Goal: Task Accomplishment & Management: Complete application form

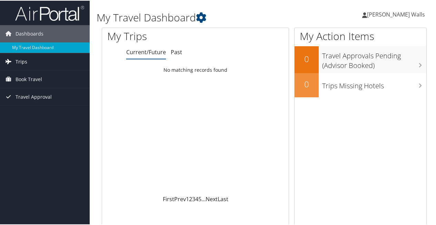
click at [19, 66] on span "Trips" at bounding box center [22, 60] width 12 height 17
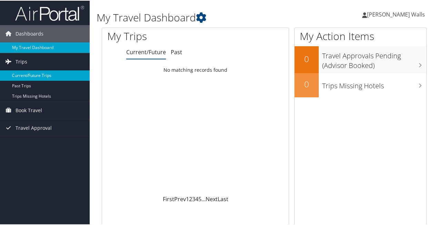
click at [20, 76] on link "Current/Future Trips" at bounding box center [45, 75] width 90 height 10
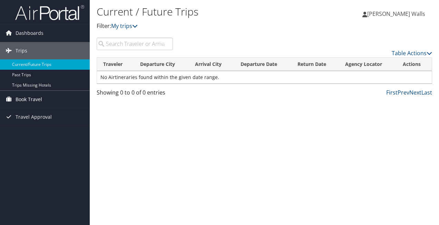
click at [27, 100] on span "Book Travel" at bounding box center [29, 99] width 27 height 17
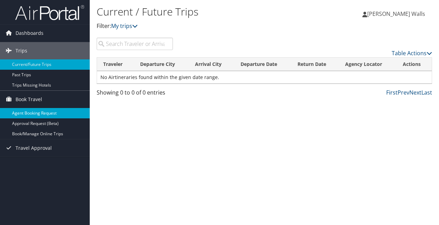
click at [27, 112] on link "Agent Booking Request" at bounding box center [45, 113] width 90 height 10
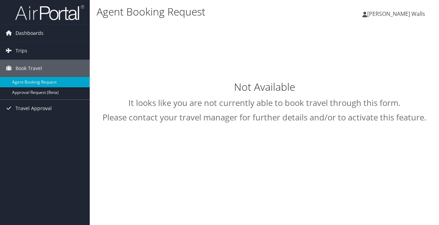
type input "[PERSON_NAME] Che-[PERSON_NAME]"
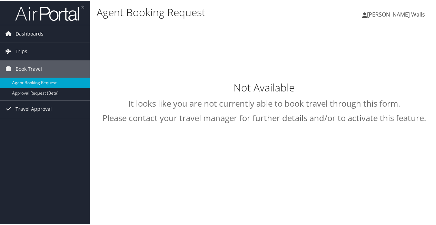
select select "[EMAIL_ADDRESS][DOMAIN_NAME]"
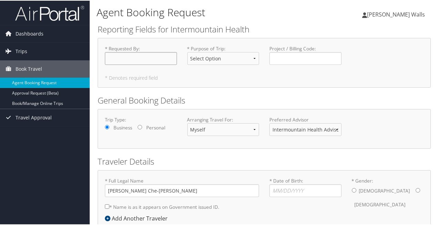
click at [133, 60] on input "* Requested By : Required" at bounding box center [141, 57] width 72 height 13
click at [253, 130] on select "Myself Another Traveler Guest Traveler" at bounding box center [223, 129] width 72 height 13
select select "another"
click at [187, 123] on select "Myself Another Traveler Guest Traveler" at bounding box center [223, 129] width 72 height 13
click at [136, 58] on input "* Requested By : Required" at bounding box center [141, 57] width 72 height 13
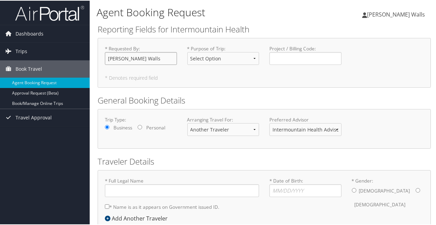
type input "[PERSON_NAME] Walls"
click at [249, 59] on select "Select Option 3rd Party Reimbursable Business CME Conf or Education Groups Pers…" at bounding box center [223, 57] width 72 height 13
select select "Business"
click at [187, 51] on select "Select Option 3rd Party Reimbursable Business CME Conf or Education Groups Pers…" at bounding box center [223, 57] width 72 height 13
click at [333, 129] on select "Intermountain Health Advisor Team" at bounding box center [306, 129] width 72 height 13
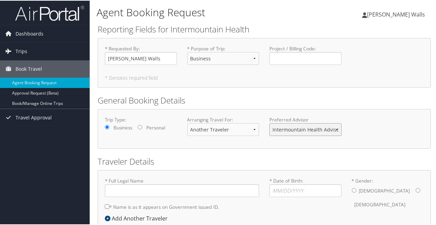
click at [333, 129] on select "Intermountain Health Advisor Team" at bounding box center [306, 129] width 72 height 13
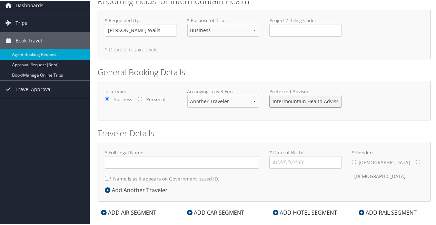
scroll to position [39, 0]
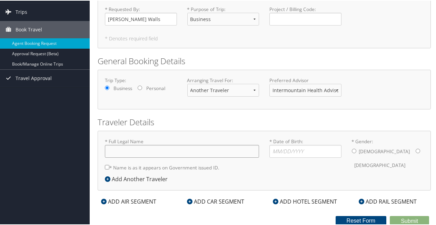
click at [151, 150] on input "* Full Legal Name" at bounding box center [182, 150] width 154 height 13
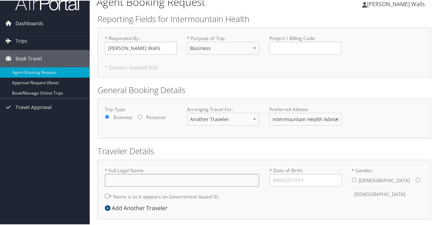
scroll to position [0, 0]
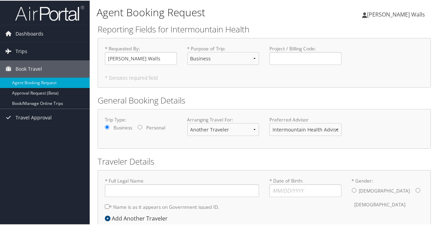
click at [425, 42] on div "* Requested By : [PERSON_NAME] Walls Required * Purpose of Trip : Select Option…" at bounding box center [264, 62] width 333 height 50
